Goal: Task Accomplishment & Management: Use online tool/utility

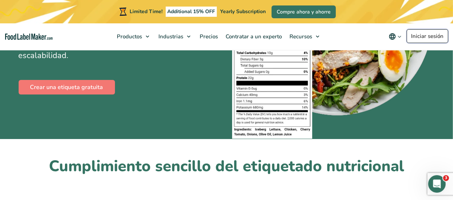
click at [427, 38] on link "Iniciar sesión" at bounding box center [427, 36] width 42 height 14
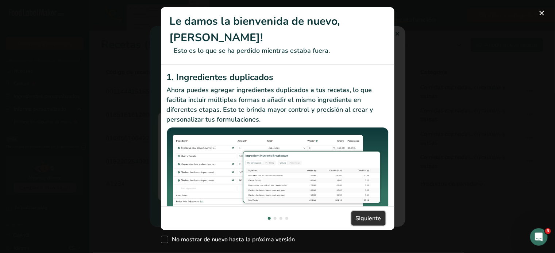
click at [359, 200] on span "Siguiente" at bounding box center [369, 218] width 26 height 9
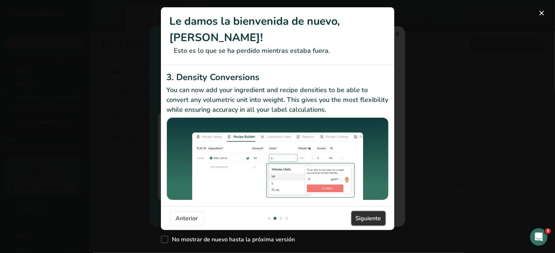
click at [359, 200] on span "Siguiente" at bounding box center [369, 218] width 26 height 9
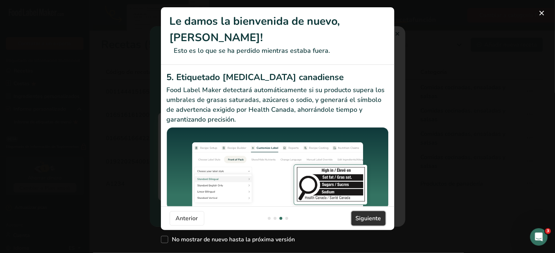
click at [359, 200] on span "Siguiente" at bounding box center [369, 218] width 26 height 9
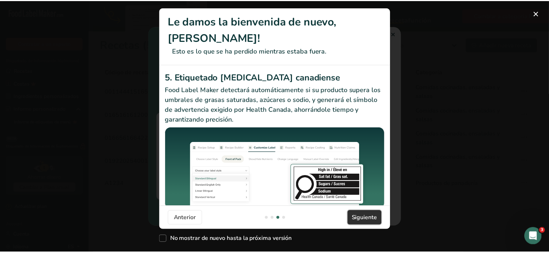
scroll to position [0, 700]
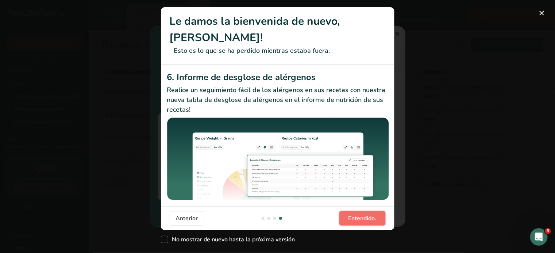
click at [359, 200] on span "Entendido." at bounding box center [362, 218] width 28 height 9
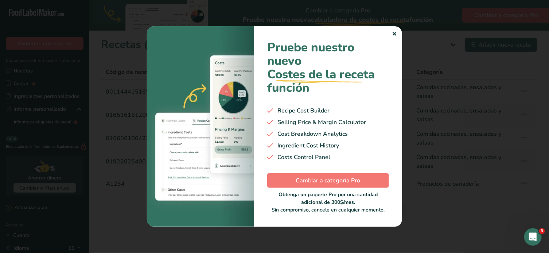
click at [393, 32] on div "✕" at bounding box center [394, 34] width 5 height 9
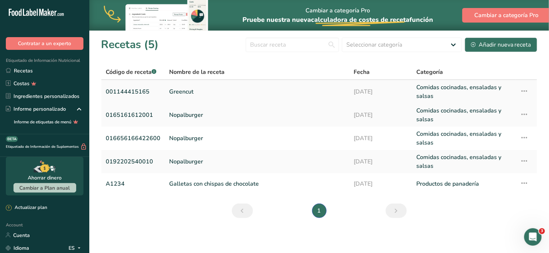
click at [186, 92] on link "Greencut" at bounding box center [257, 92] width 176 height 18
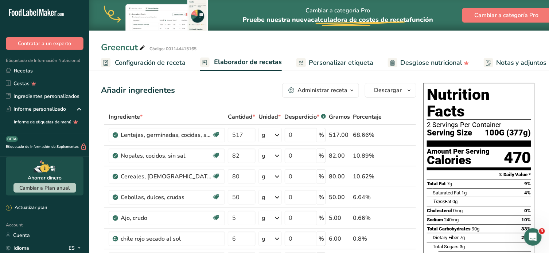
click at [338, 88] on div "Administrar receta" at bounding box center [323, 90] width 50 height 9
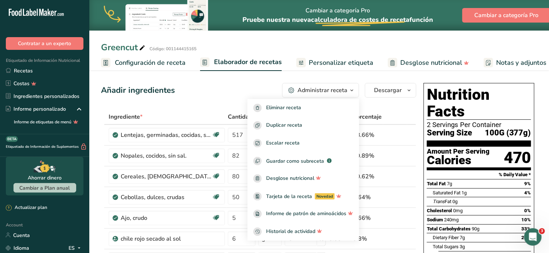
click at [237, 89] on div "Añadir ingredientes Administrar receta Eliminar receta Duplicar receta Escalar …" at bounding box center [258, 90] width 315 height 15
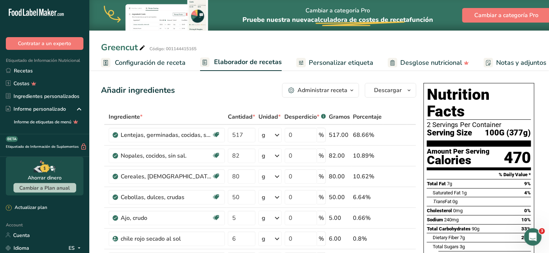
click at [158, 61] on span "Configuración de receta" at bounding box center [150, 63] width 71 height 10
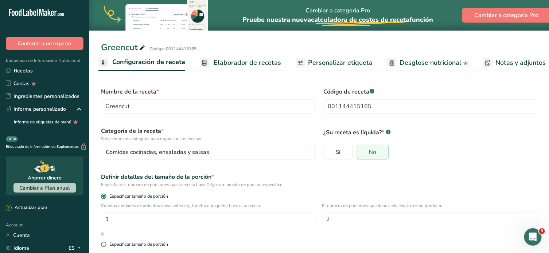
scroll to position [65, 0]
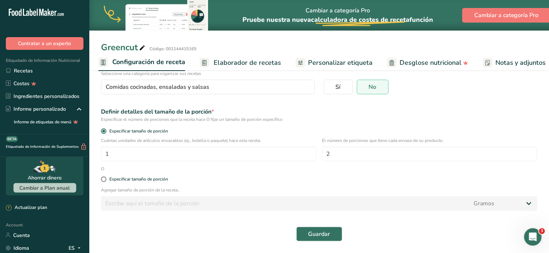
click at [236, 67] on span "Elaborador de recetas" at bounding box center [247, 63] width 67 height 10
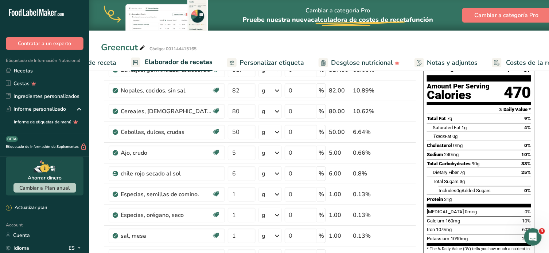
scroll to position [0, 100]
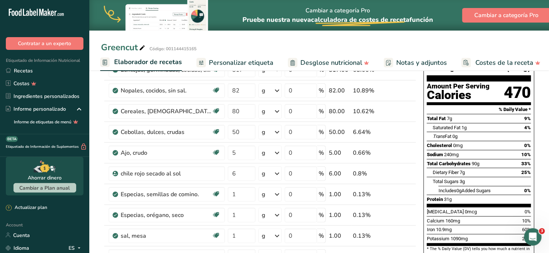
click at [309, 64] on span "Desglose nutricional" at bounding box center [332, 63] width 62 height 10
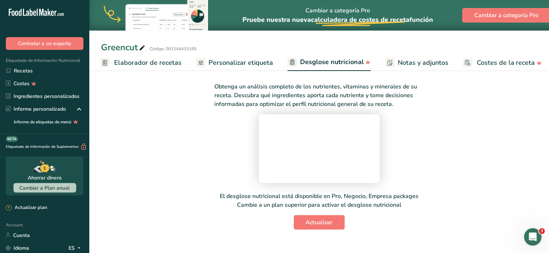
scroll to position [65, 0]
click at [388, 65] on rect at bounding box center [390, 62] width 9 height 9
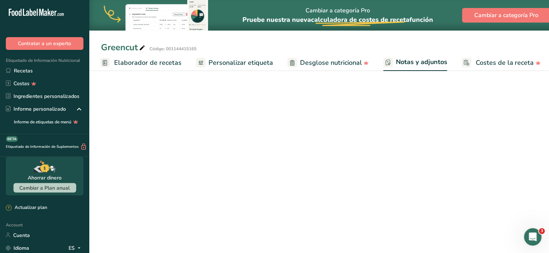
scroll to position [62, 0]
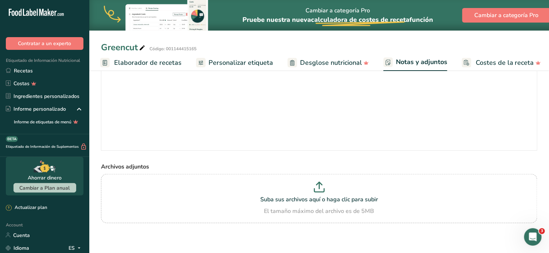
click at [236, 66] on span "Personalizar etiqueta" at bounding box center [241, 63] width 65 height 10
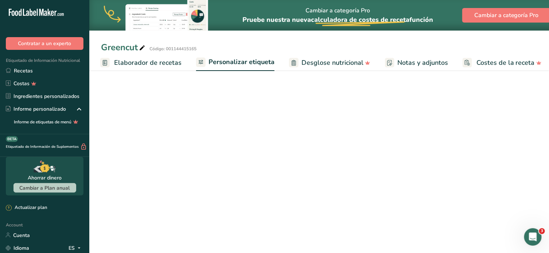
click at [139, 59] on span "Elaborador de recetas" at bounding box center [147, 63] width 67 height 10
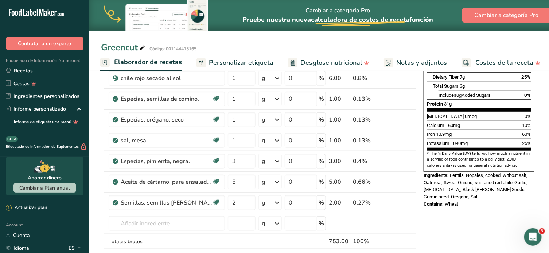
scroll to position [161, 0]
